Goal: Contribute content: Add original content to the website for others to see

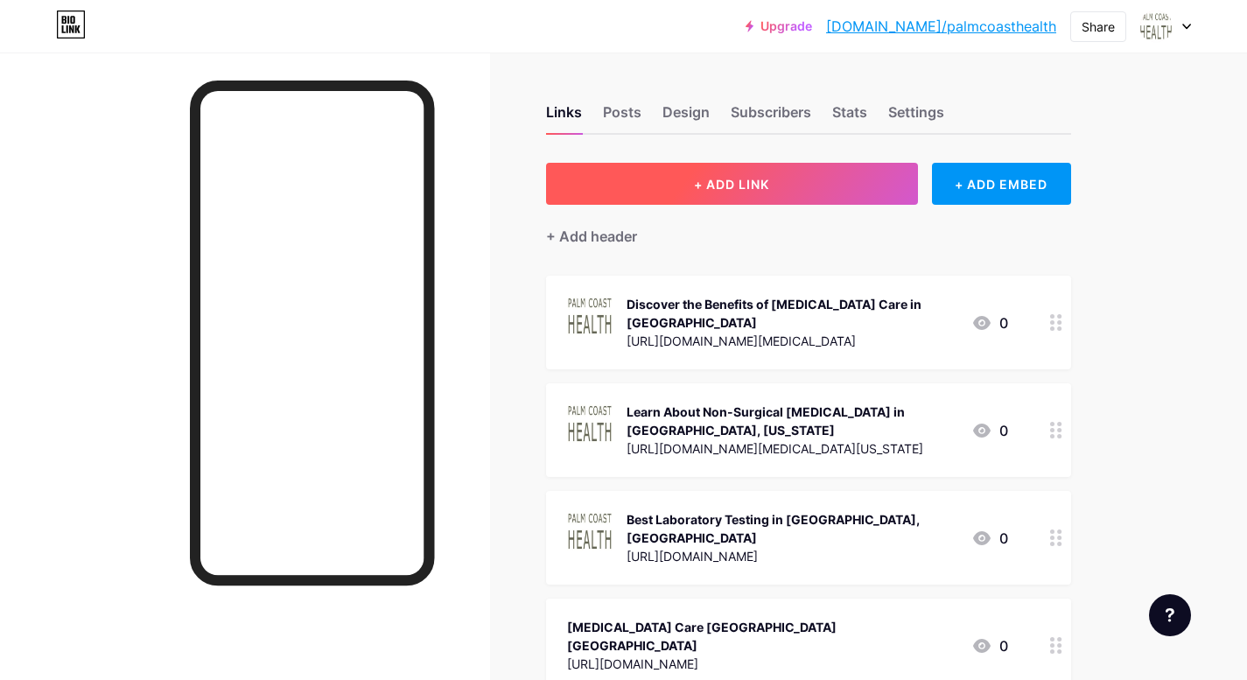
click at [762, 191] on span "+ ADD LINK" at bounding box center [731, 184] width 75 height 15
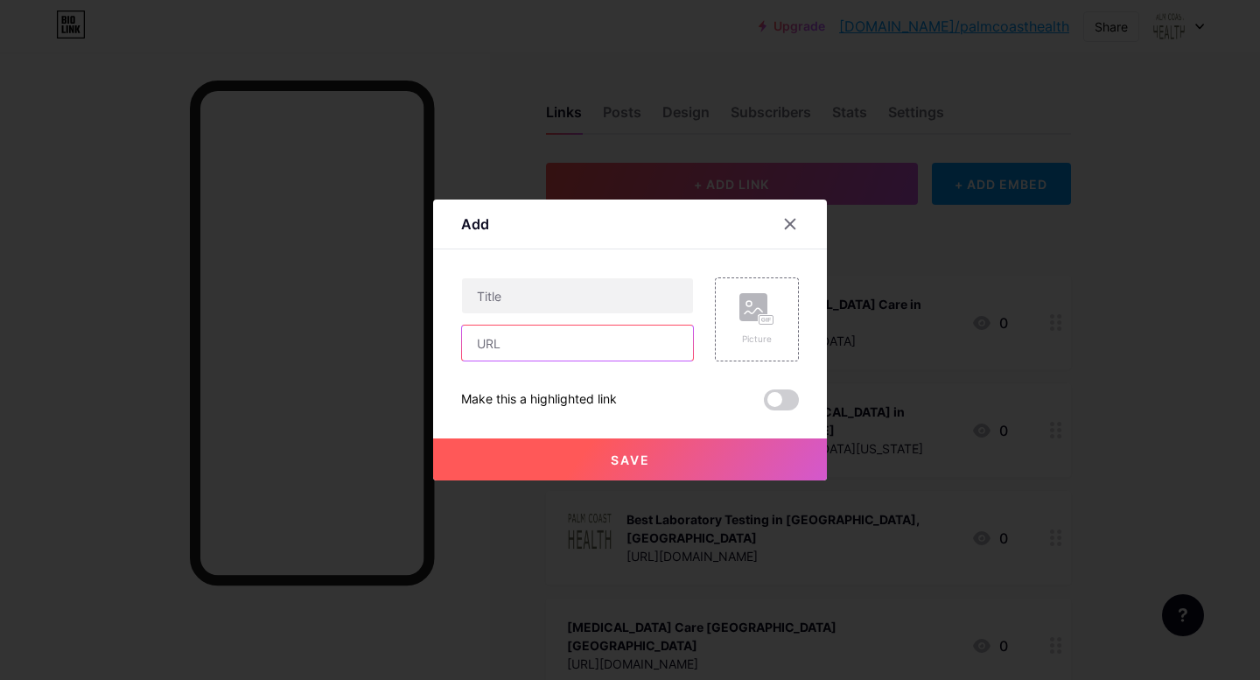
click at [524, 347] on input "text" at bounding box center [577, 342] width 231 height 35
paste input "[URL][DOMAIN_NAME]"
type input "[URL][DOMAIN_NAME]"
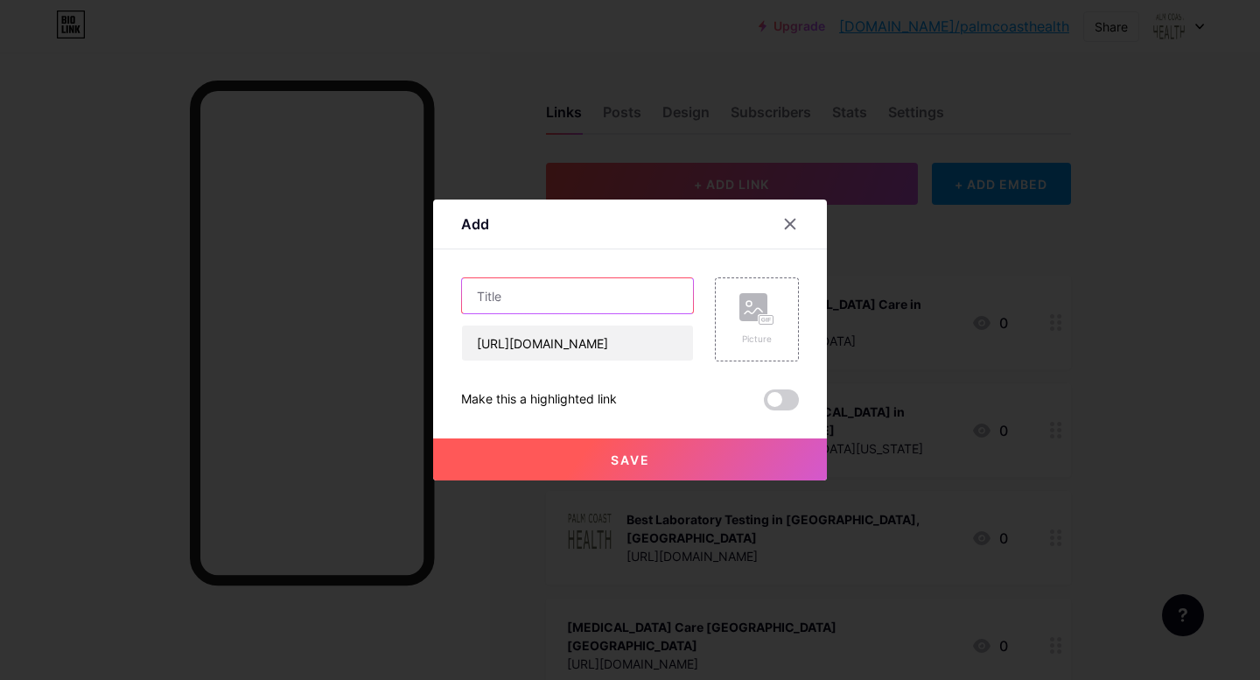
click at [555, 303] on input "text" at bounding box center [577, 295] width 231 height 35
paste input "[MEDICAL_DATA]: A Breakthrough Solution for Pain Relief at [GEOGRAPHIC_DATA]"
type input "[MEDICAL_DATA]: A Breakthrough Solution for Pain Relief at [GEOGRAPHIC_DATA]"
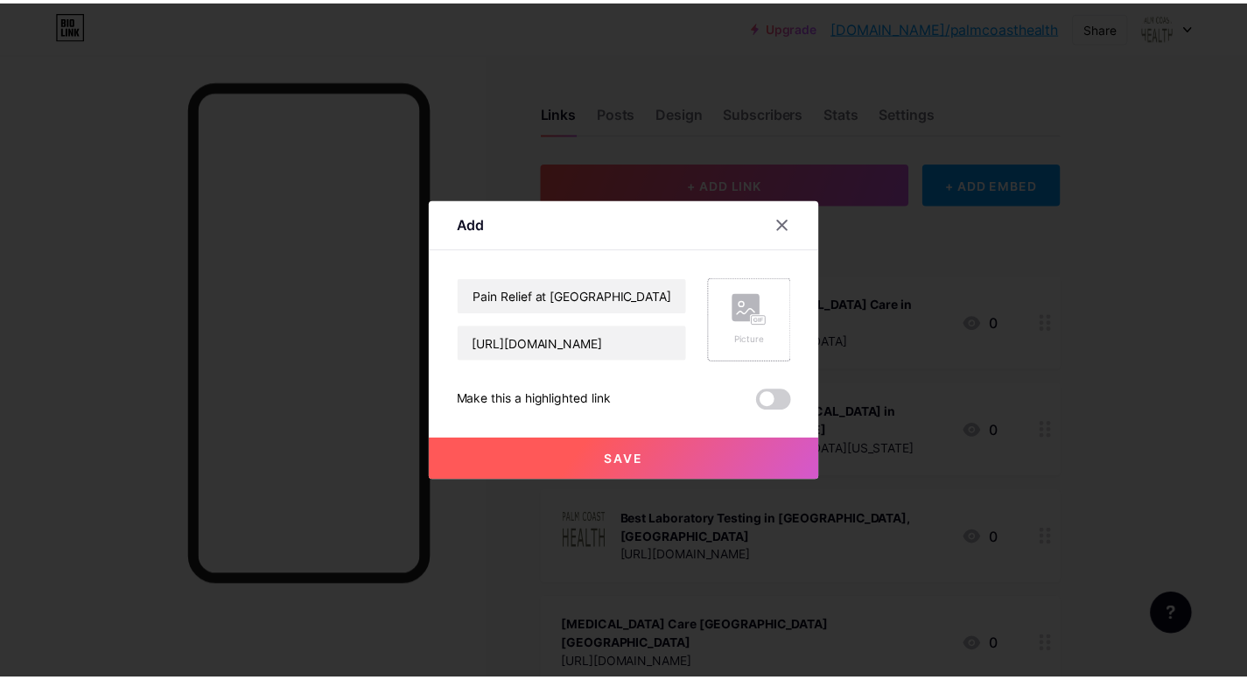
scroll to position [0, 0]
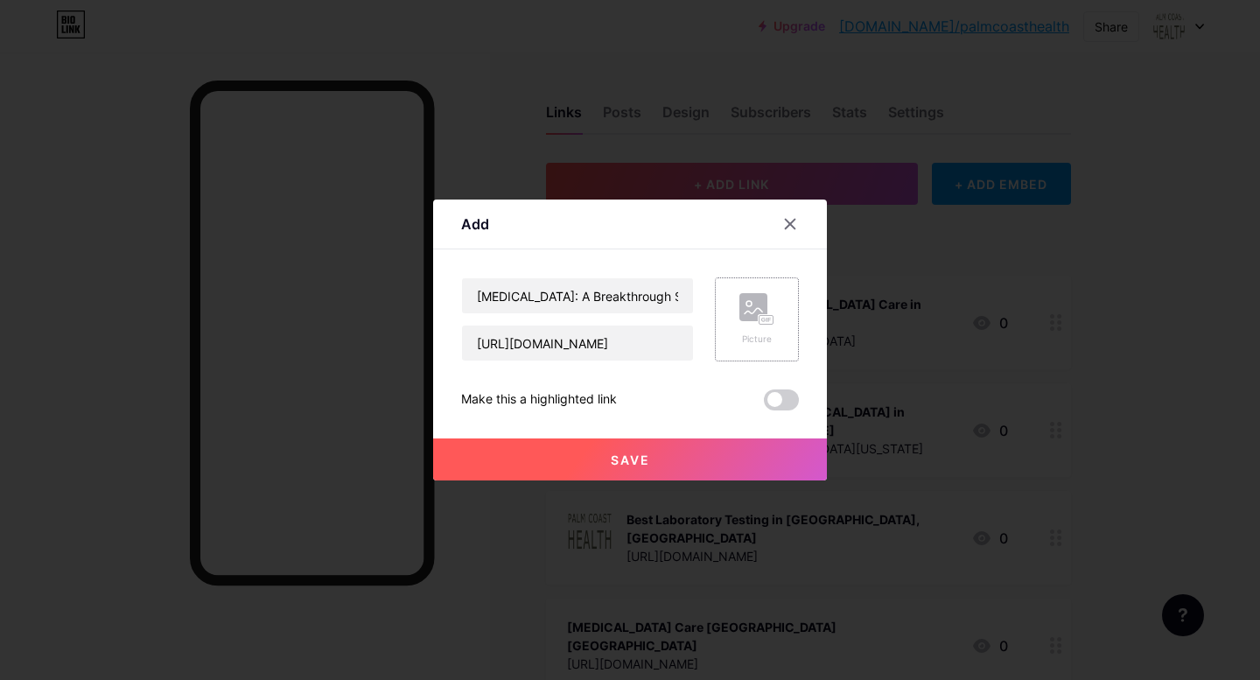
click at [751, 327] on div "Picture" at bounding box center [756, 319] width 35 height 52
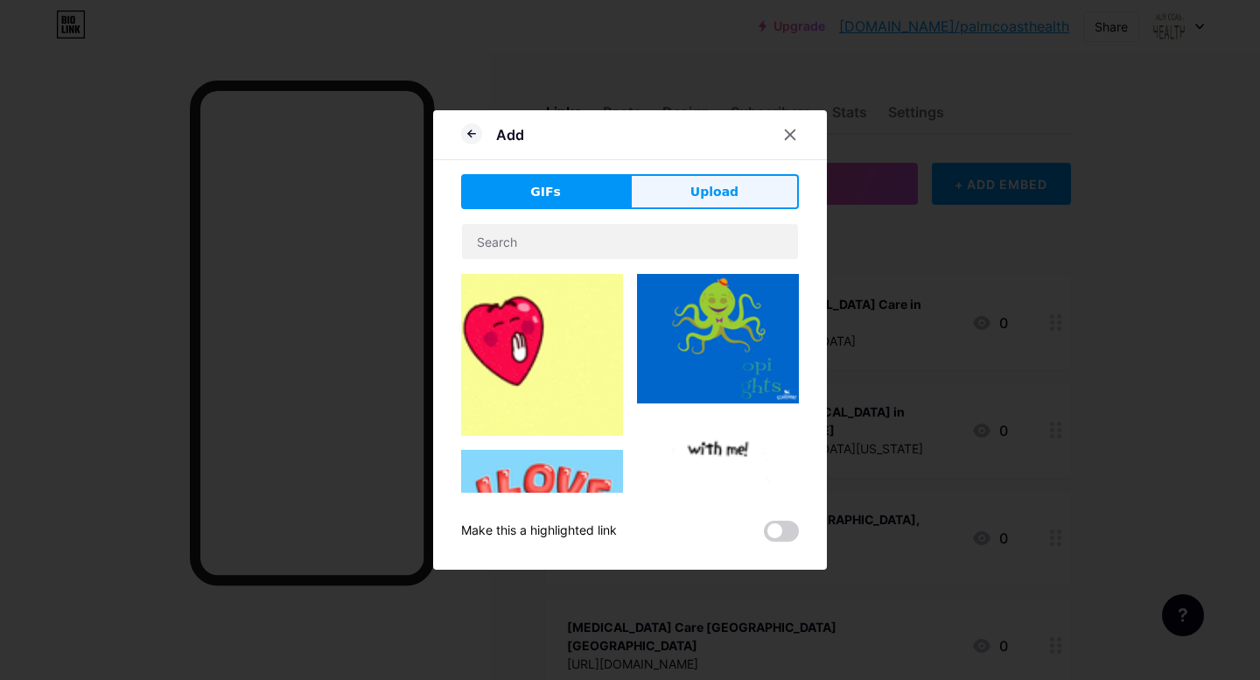
click at [712, 192] on span "Upload" at bounding box center [714, 192] width 48 height 18
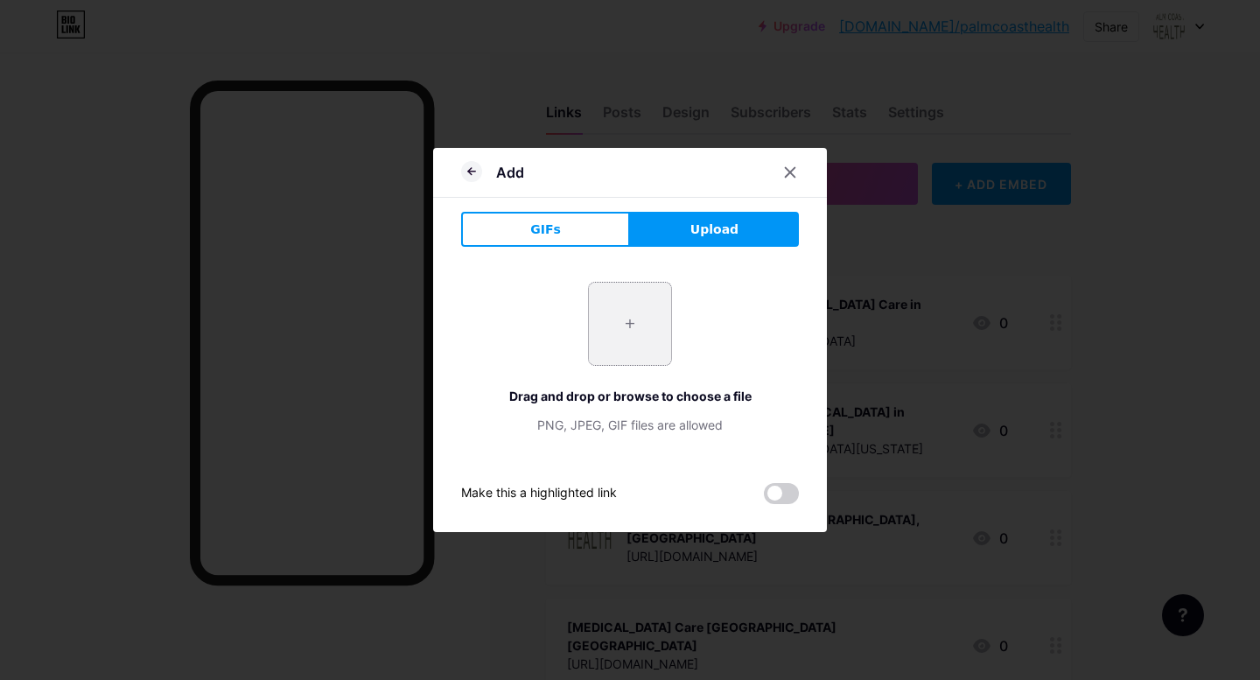
click at [630, 360] on input "file" at bounding box center [630, 324] width 82 height 82
type input "C:\fakepath\2.png"
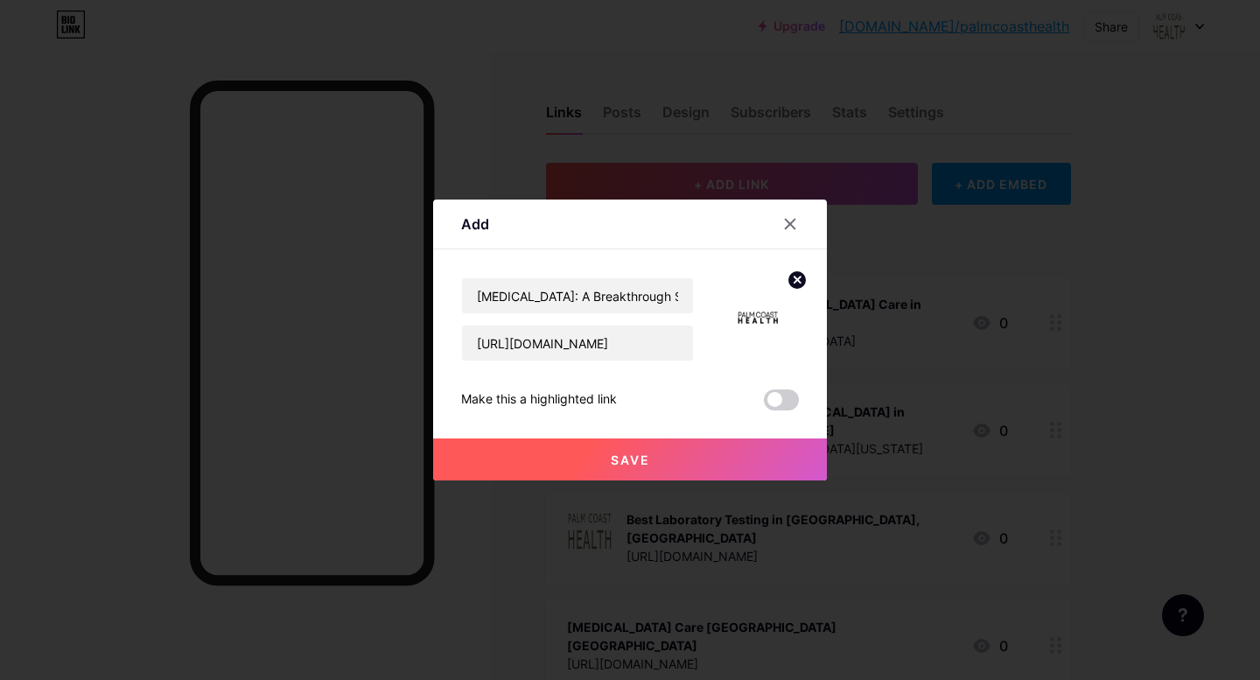
click at [636, 466] on span "Save" at bounding box center [630, 459] width 39 height 15
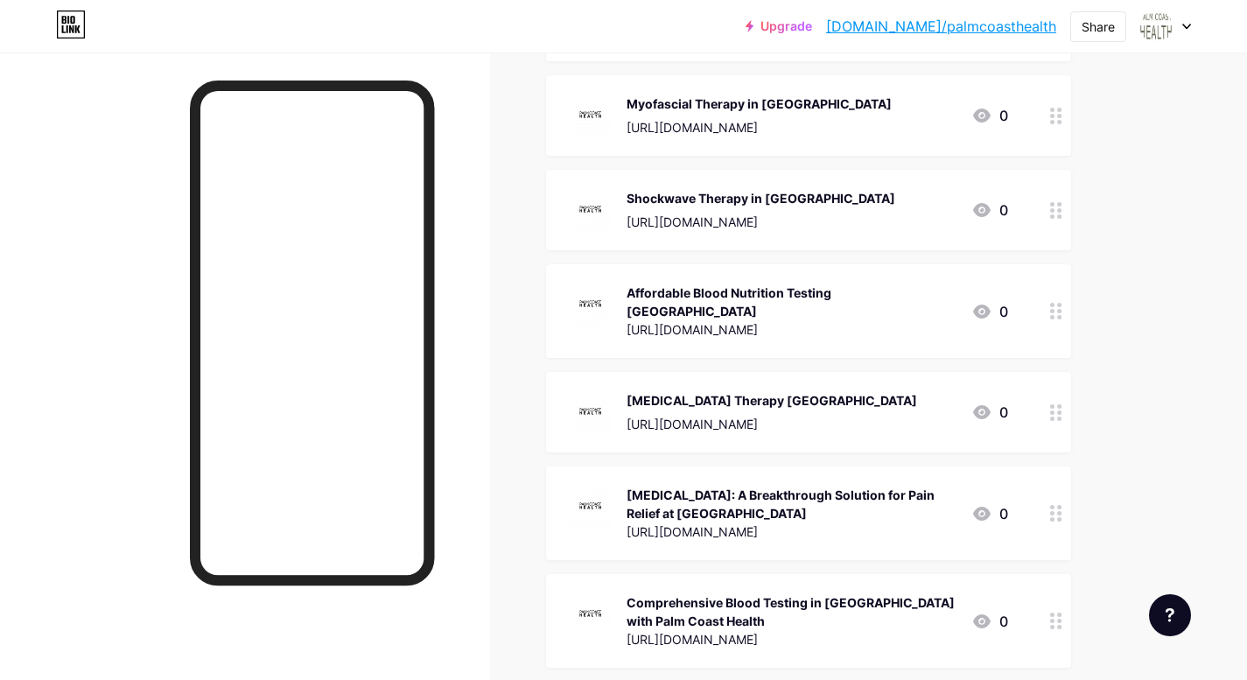
scroll to position [4081, 0]
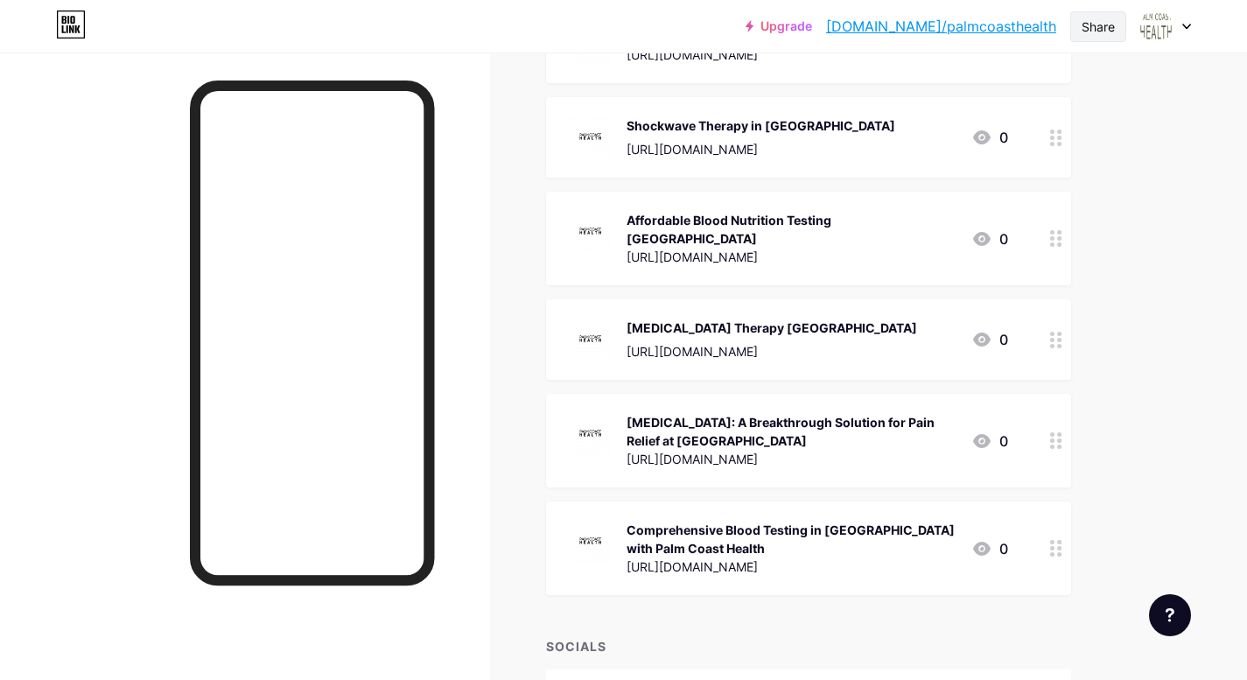
click at [1103, 27] on div "Share" at bounding box center [1097, 26] width 33 height 18
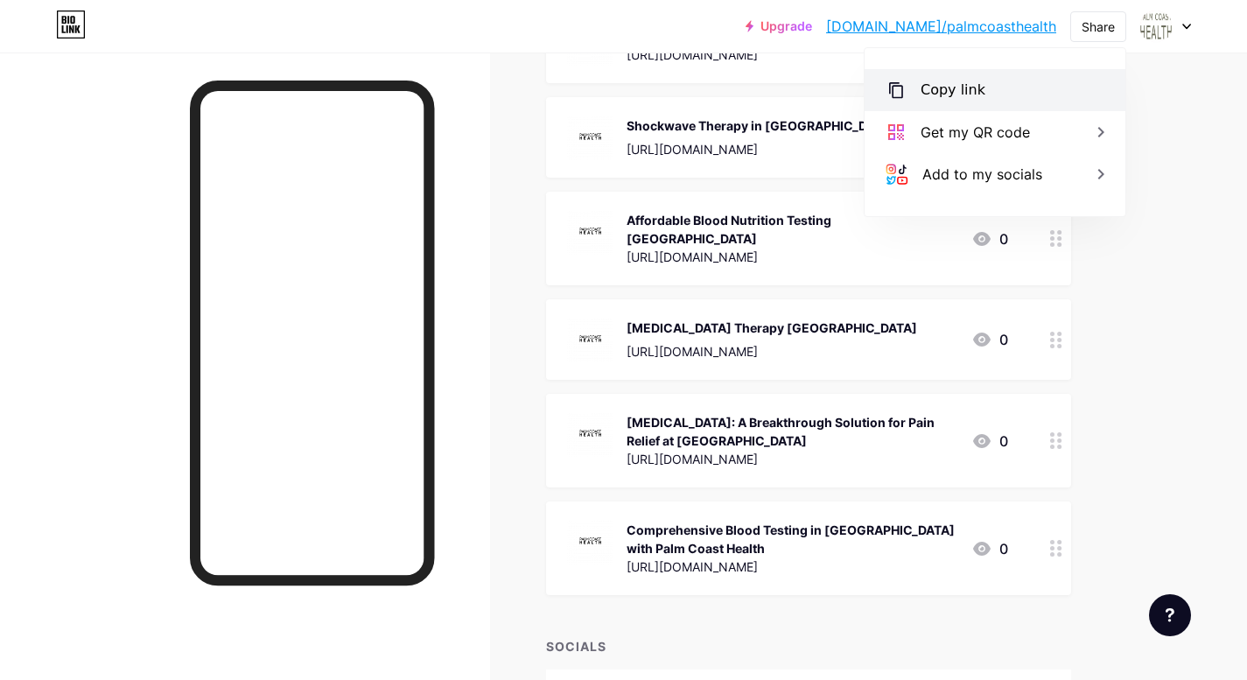
click at [978, 99] on div "Copy link" at bounding box center [994, 90] width 261 height 42
